Goal: Navigation & Orientation: Find specific page/section

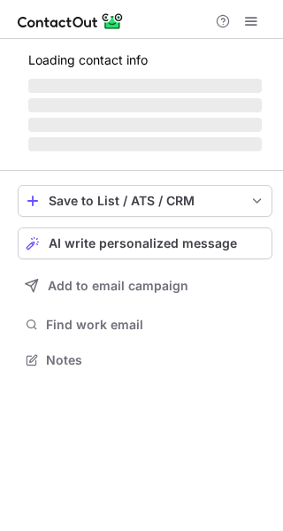
scroll to position [358, 283]
